Goal: Task Accomplishment & Management: Use online tool/utility

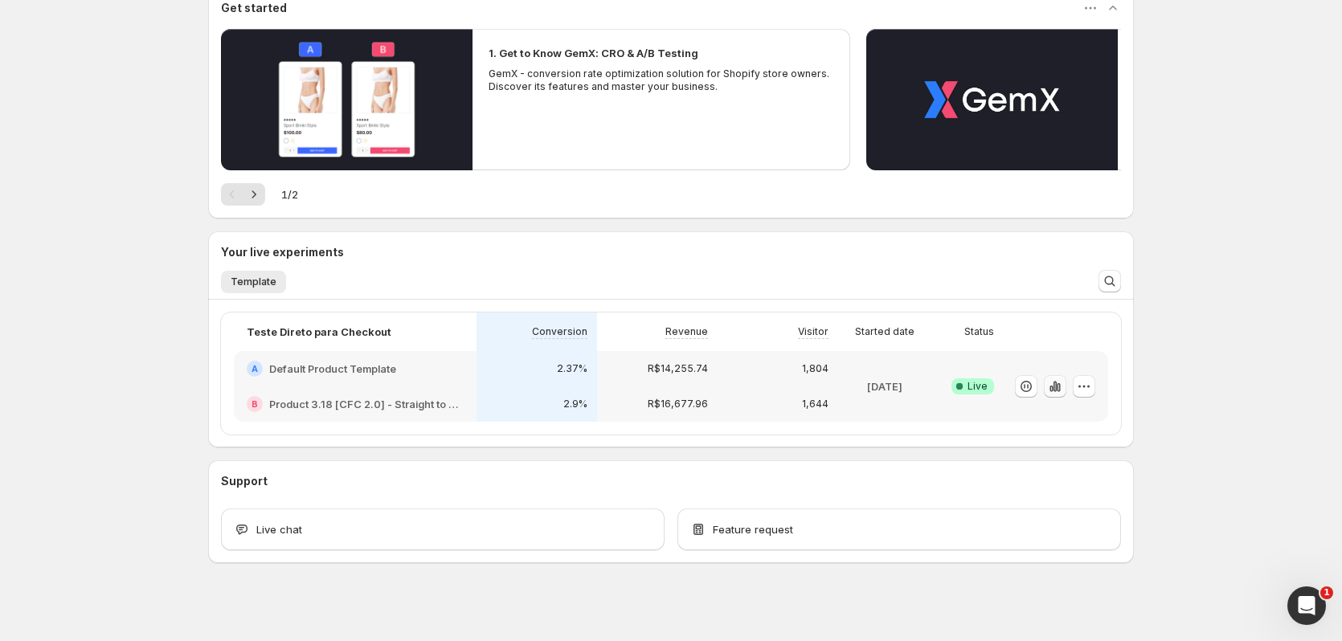
click at [1057, 389] on icon "button" at bounding box center [1055, 386] width 3 height 10
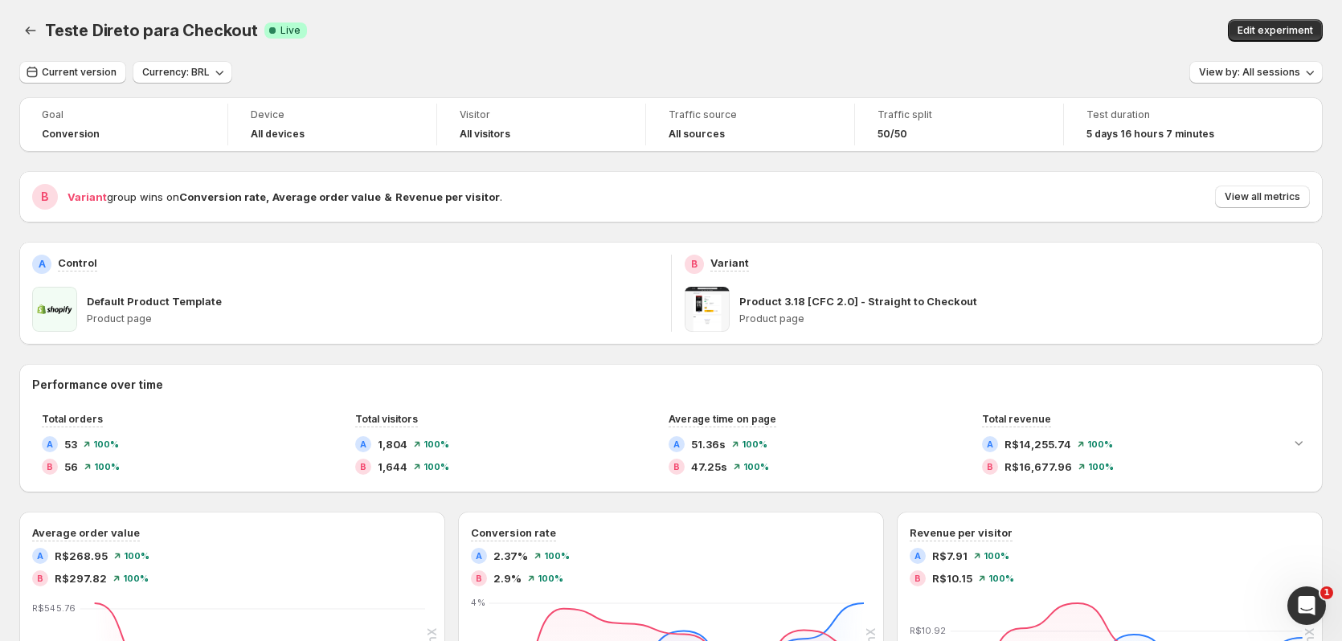
click at [658, 59] on div "Teste Direto para Checkout. This page is ready Teste Direto para Checkout Succe…" at bounding box center [670, 30] width 1303 height 61
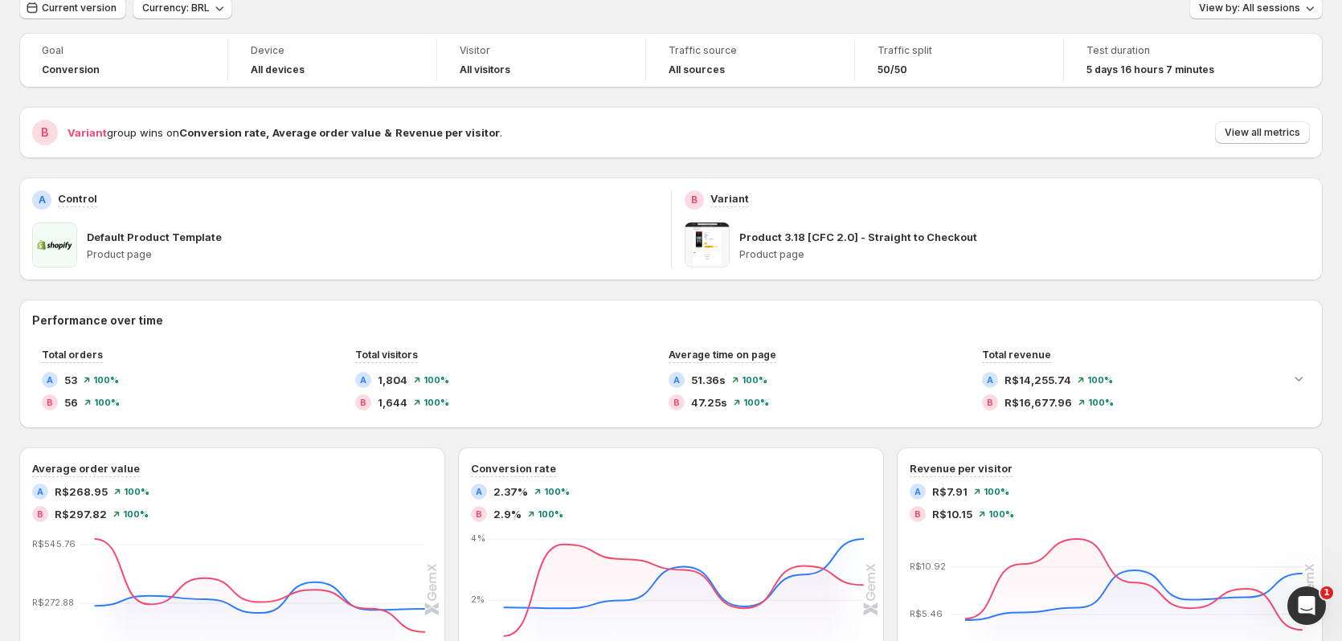
scroll to position [161, 0]
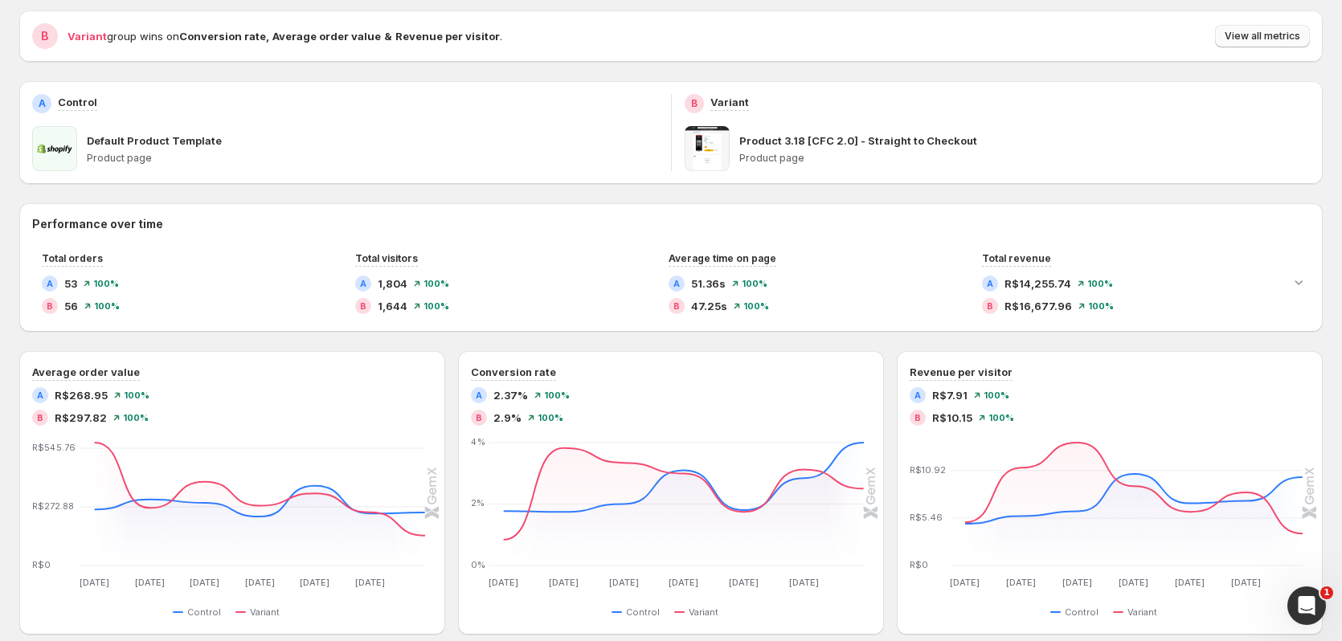
click at [1290, 39] on span "View all metrics" at bounding box center [1263, 36] width 76 height 13
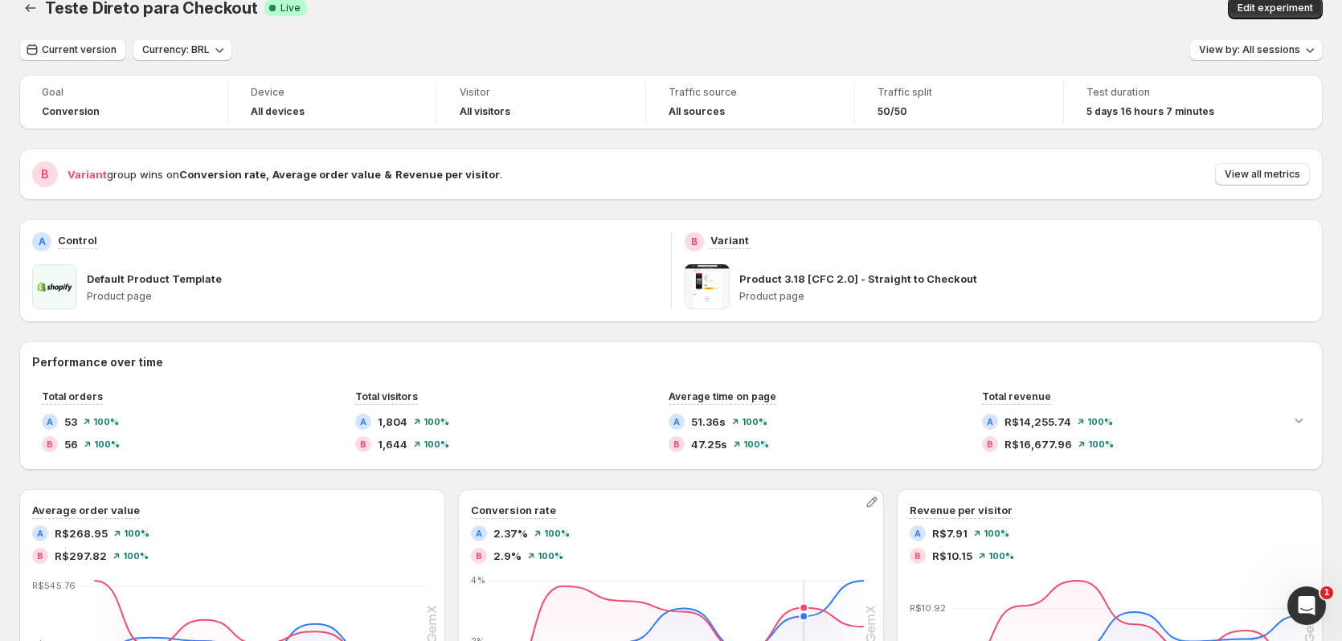
scroll to position [0, 0]
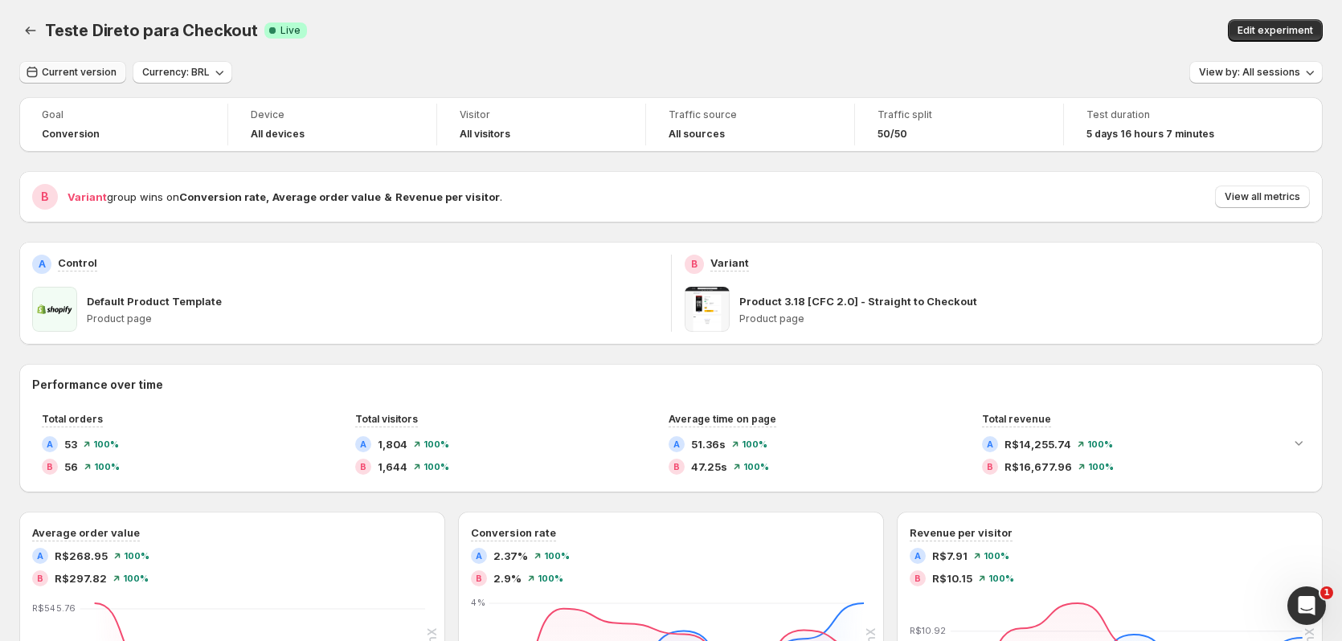
click at [102, 75] on span "Current version" at bounding box center [79, 72] width 75 height 13
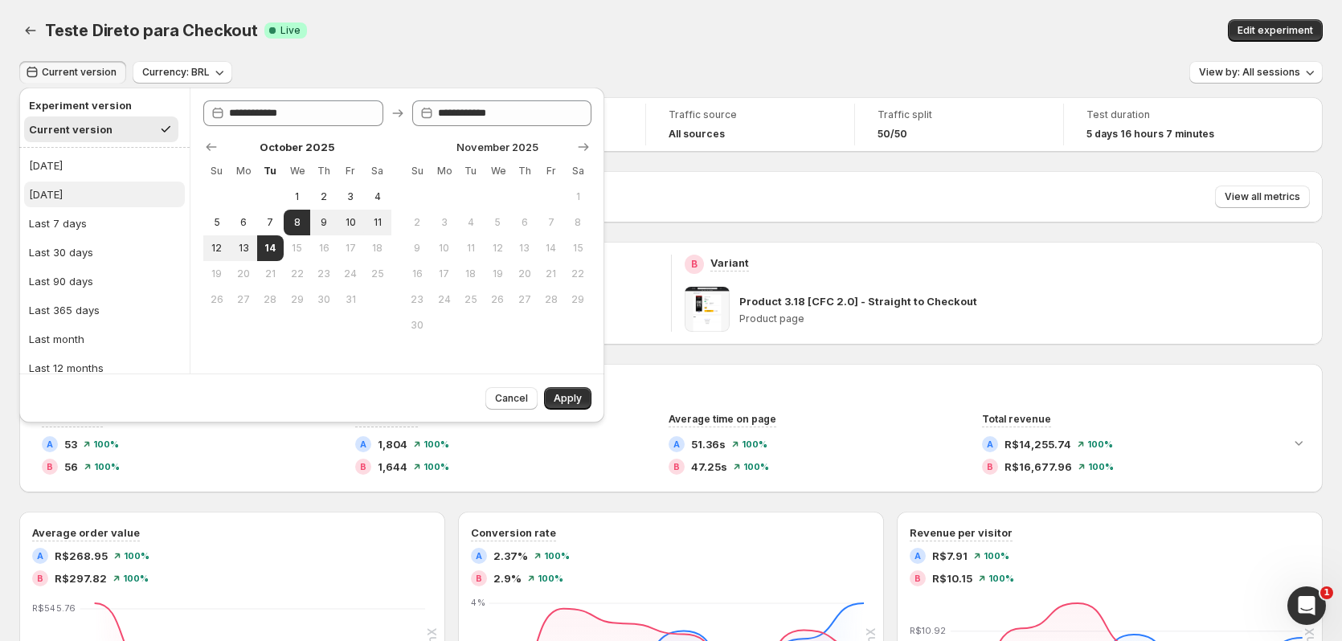
click at [81, 189] on button "Yesterday" at bounding box center [104, 195] width 161 height 26
type input "**********"
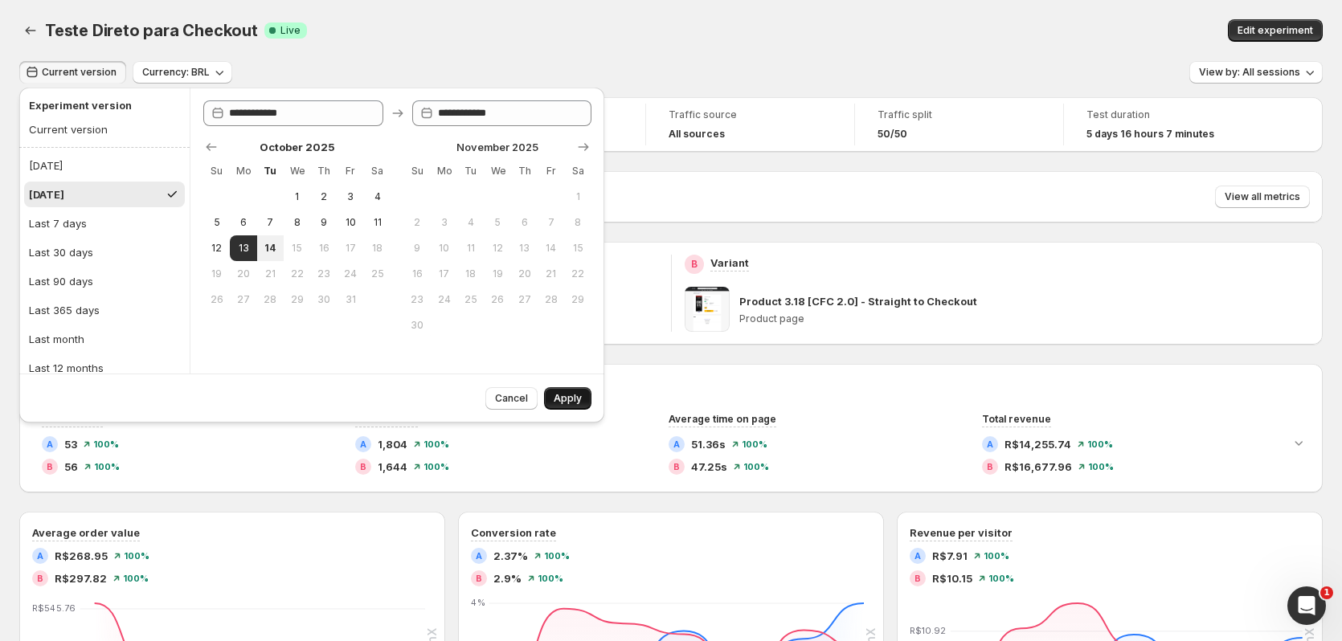
click at [577, 406] on button "Apply" at bounding box center [567, 398] width 47 height 23
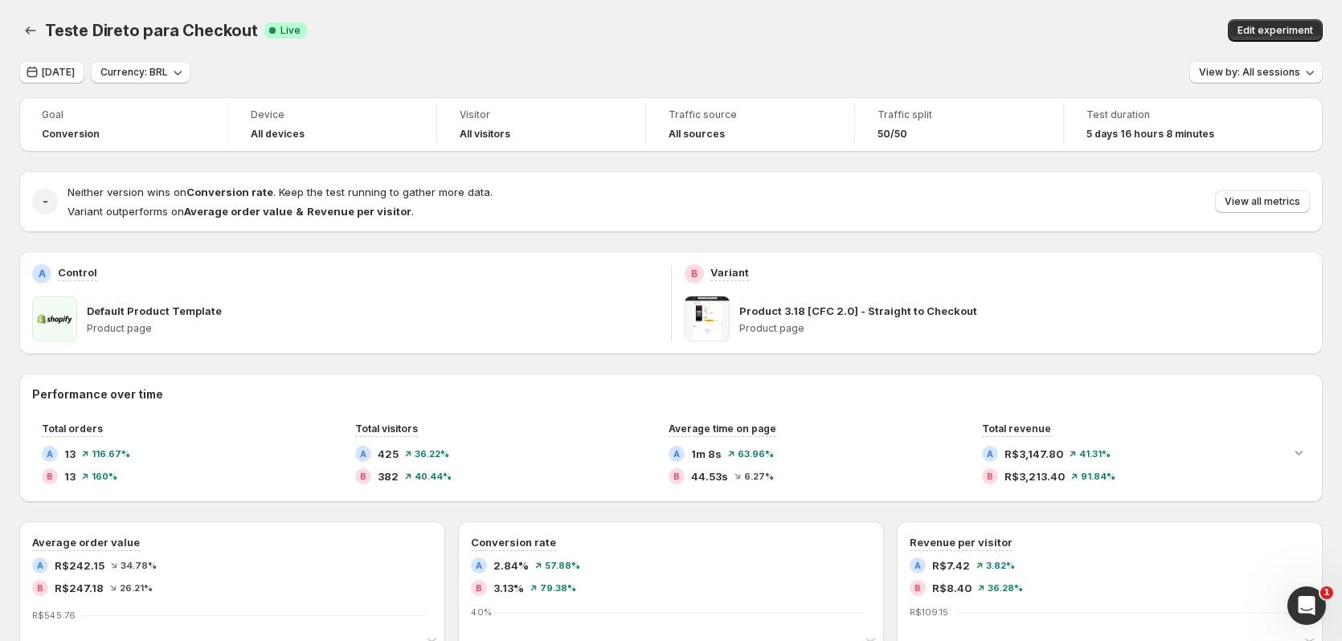
click at [596, 56] on div "Teste Direto para Checkout. This page is ready Teste Direto para Checkout Succe…" at bounding box center [670, 30] width 1303 height 61
click at [35, 72] on icon "button" at bounding box center [32, 72] width 16 height 16
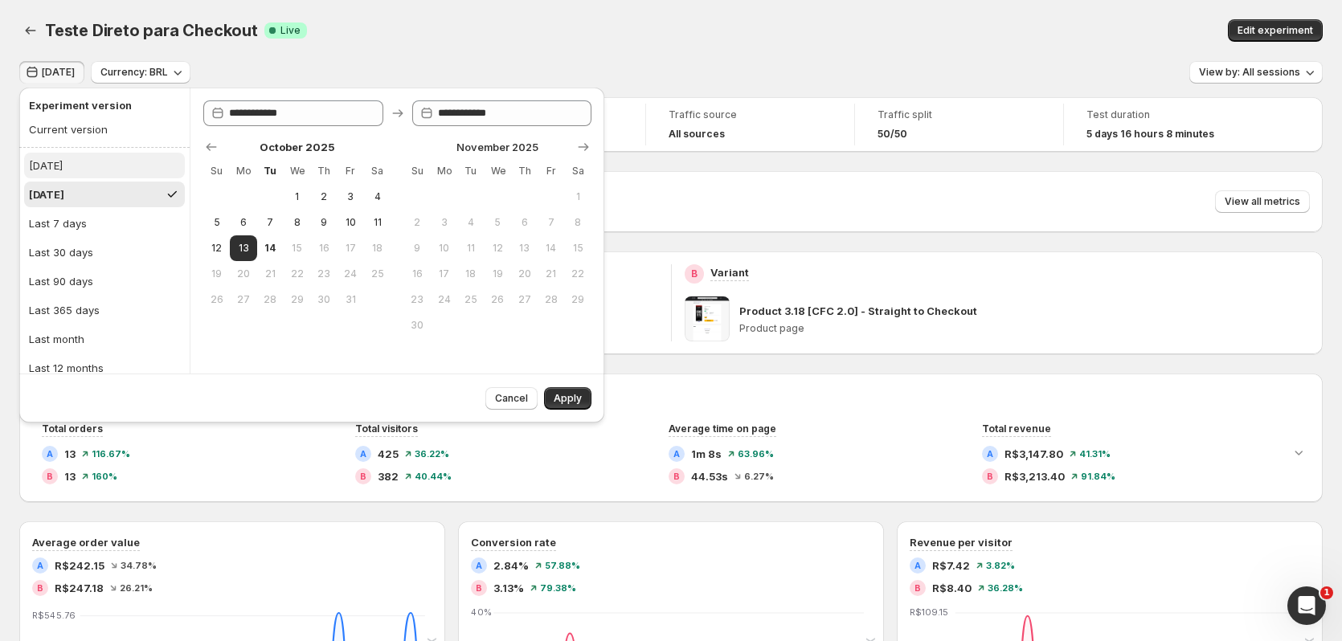
click at [88, 172] on button "Today" at bounding box center [104, 166] width 161 height 26
type input "**********"
click at [568, 407] on button "Apply" at bounding box center [567, 398] width 47 height 23
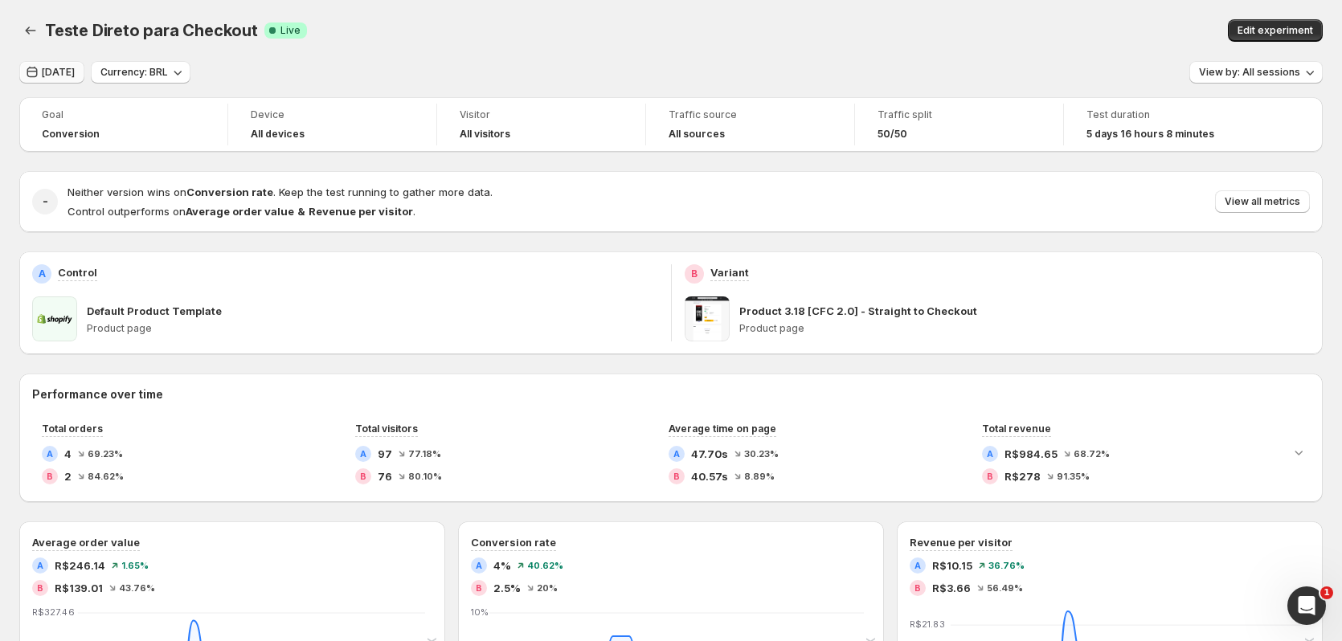
click at [40, 71] on button "Today" at bounding box center [51, 72] width 65 height 23
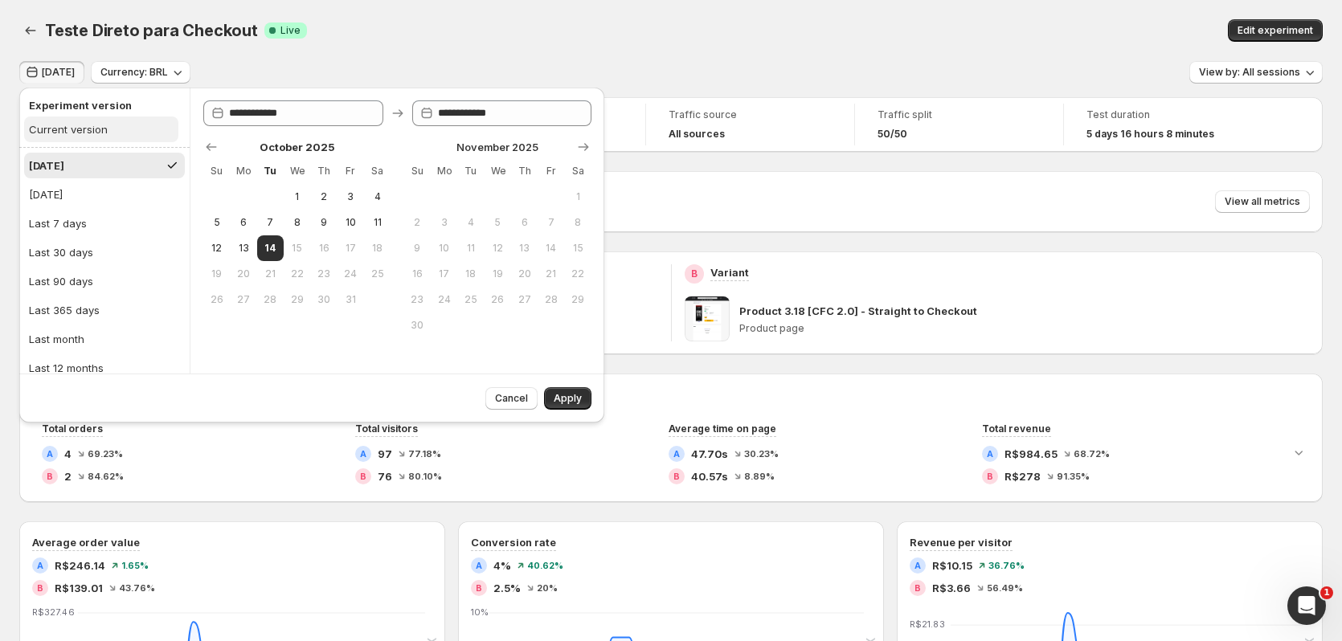
click at [91, 134] on div "Current version" at bounding box center [68, 129] width 79 height 16
type input "**********"
click at [573, 399] on span "Apply" at bounding box center [568, 398] width 28 height 13
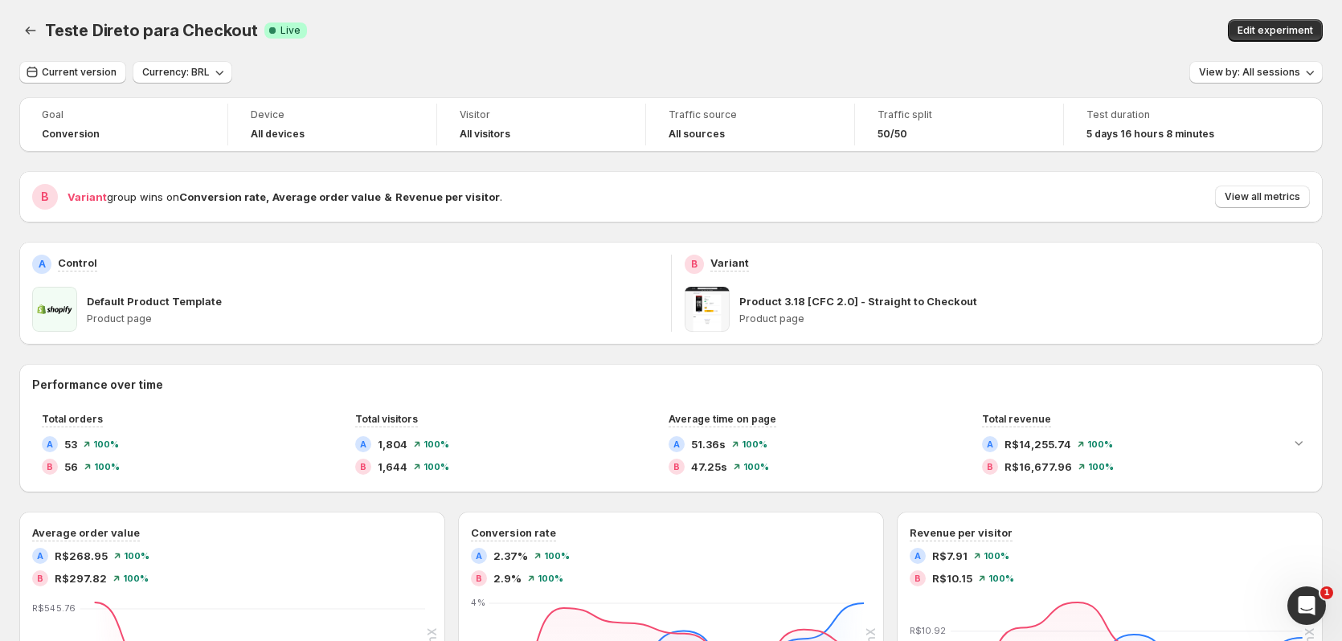
click at [628, 65] on div "Current version Currency: BRL View by: All sessions" at bounding box center [670, 72] width 1303 height 23
click at [579, 72] on div "Current version Currency: BRL View by: All sessions" at bounding box center [670, 72] width 1303 height 23
